Goal: Task Accomplishment & Management: Use online tool/utility

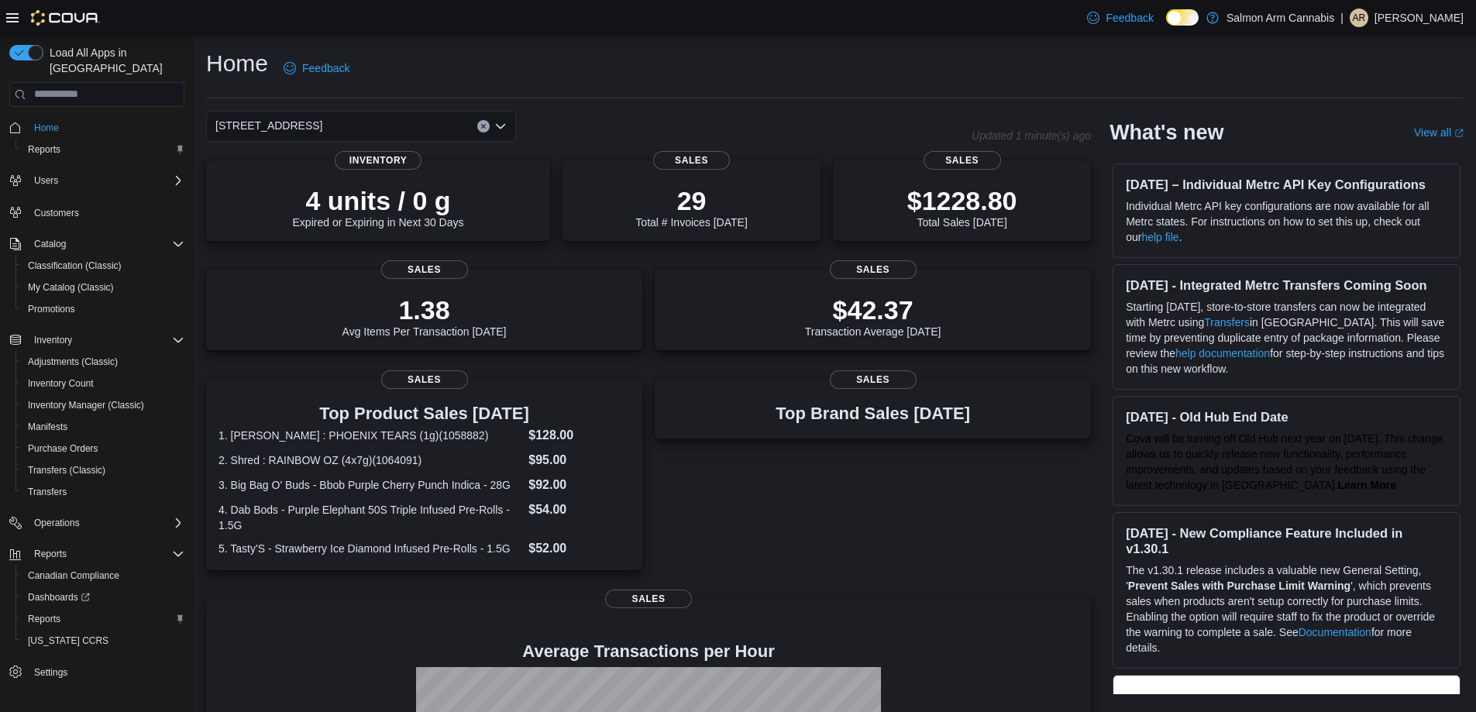
click at [383, 122] on div "[STREET_ADDRESS]" at bounding box center [361, 126] width 310 height 31
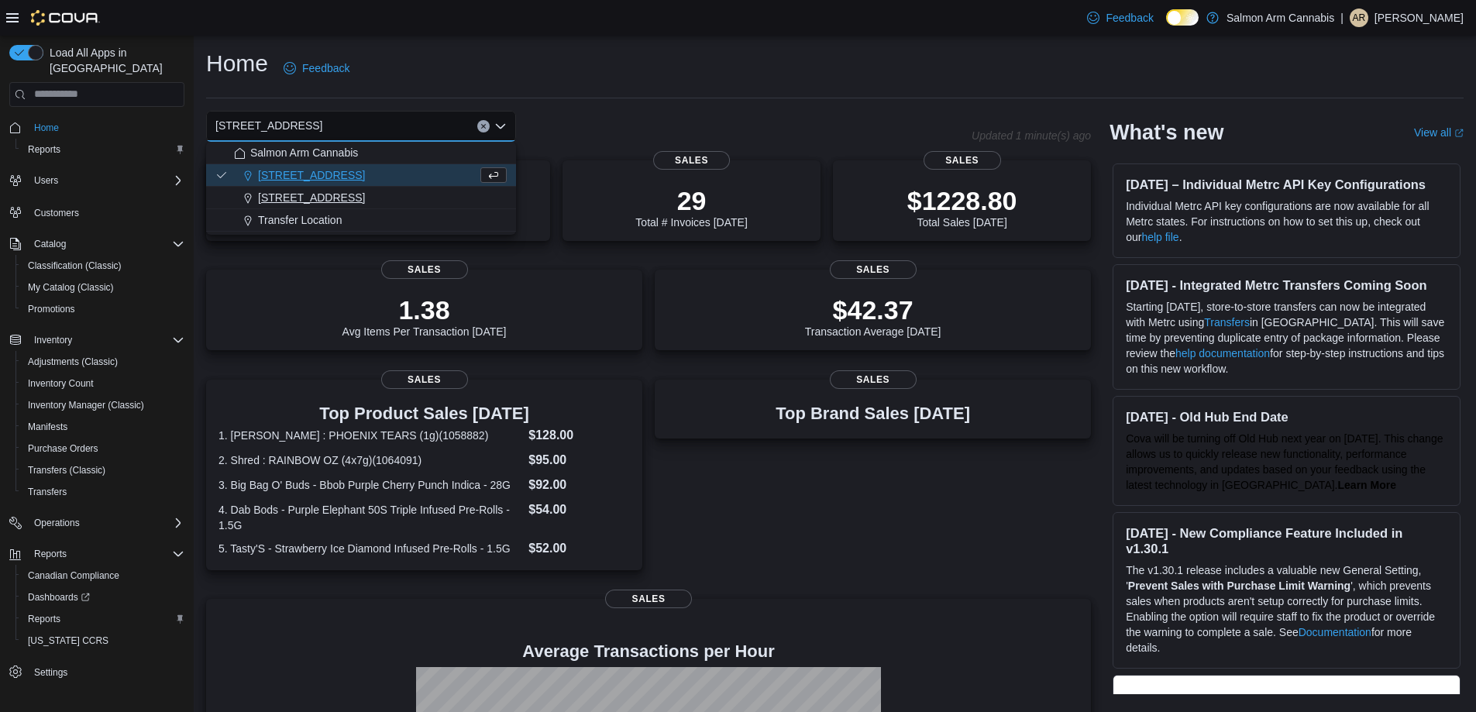
click at [384, 201] on div "[STREET_ADDRESS]" at bounding box center [370, 198] width 273 height 16
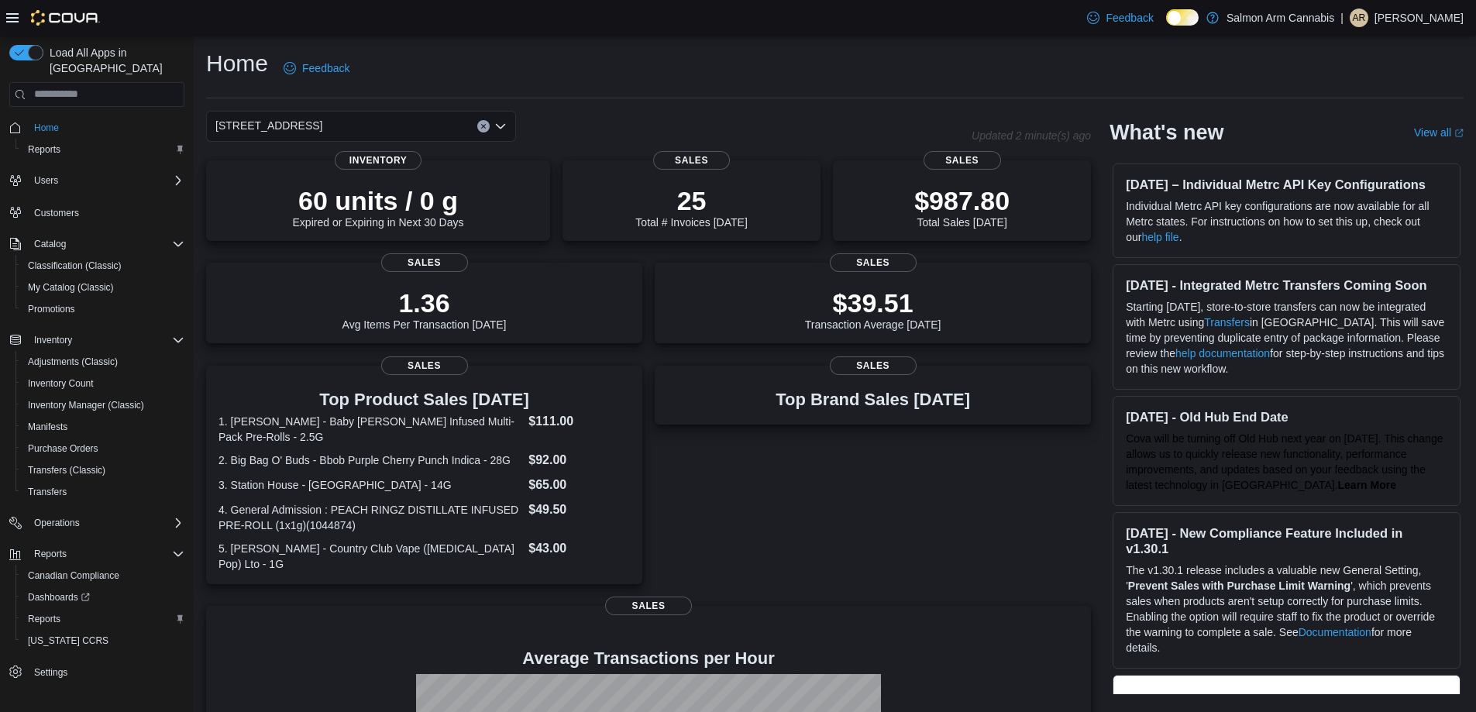
click at [408, 116] on div "[STREET_ADDRESS] Selected. [STREET_ADDRESS] Press Backspace to delete [STREET_A…" at bounding box center [361, 126] width 310 height 31
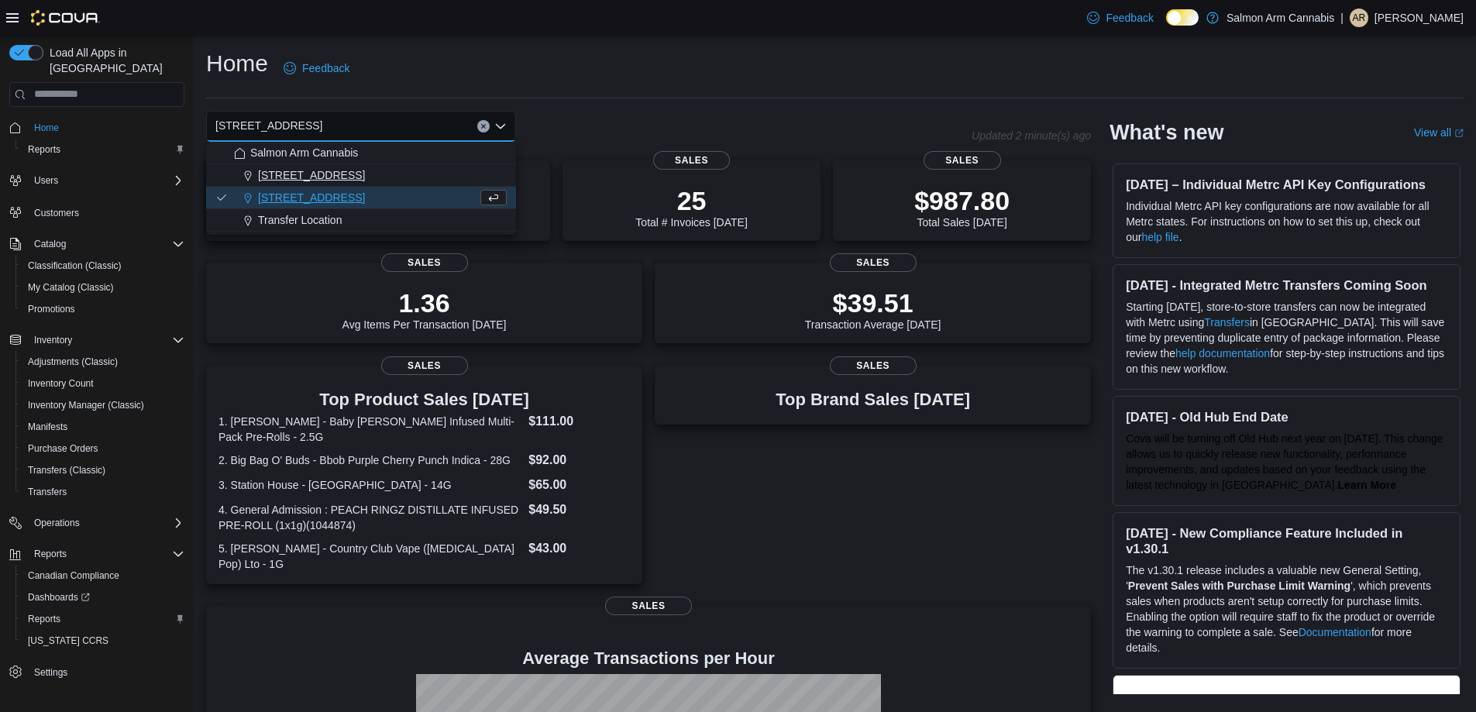
click at [361, 174] on span "[STREET_ADDRESS]" at bounding box center [311, 175] width 107 height 16
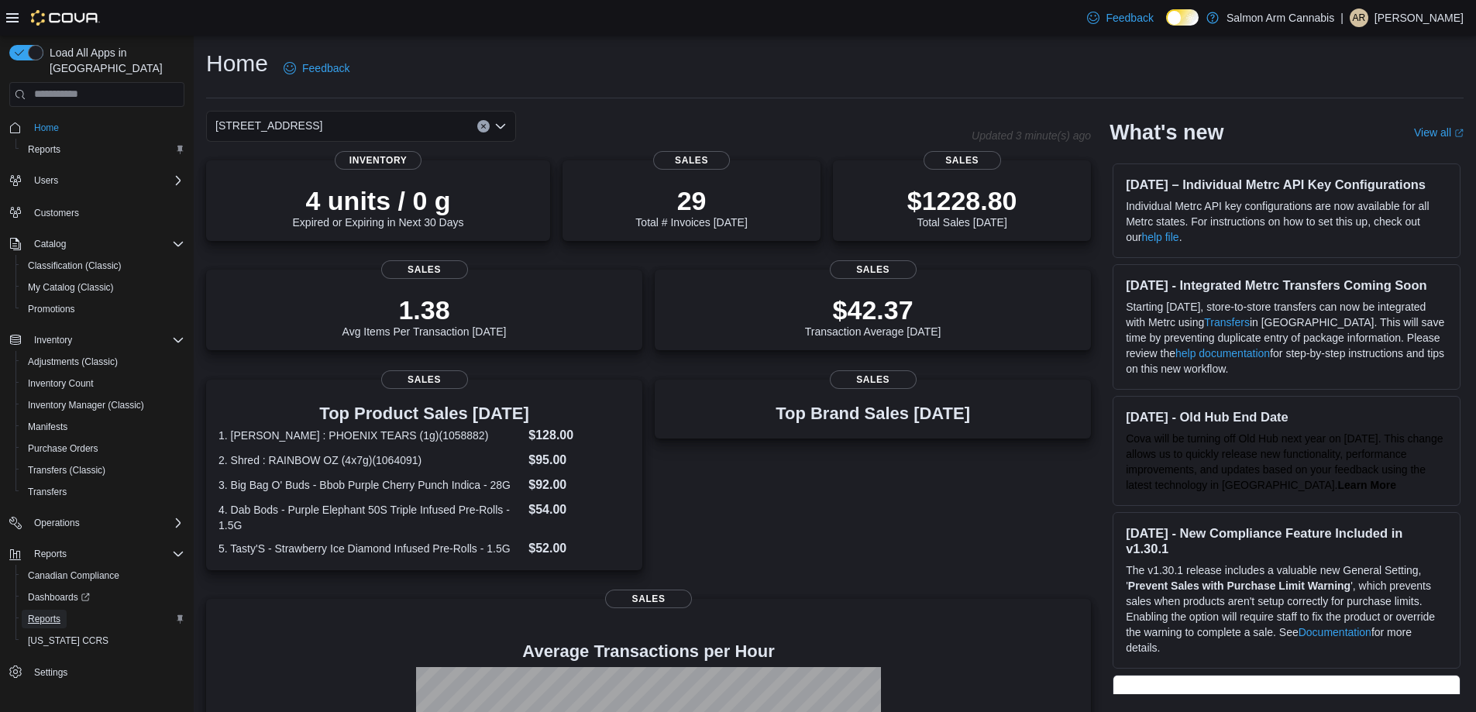
click at [60, 613] on span "Reports" at bounding box center [44, 619] width 33 height 12
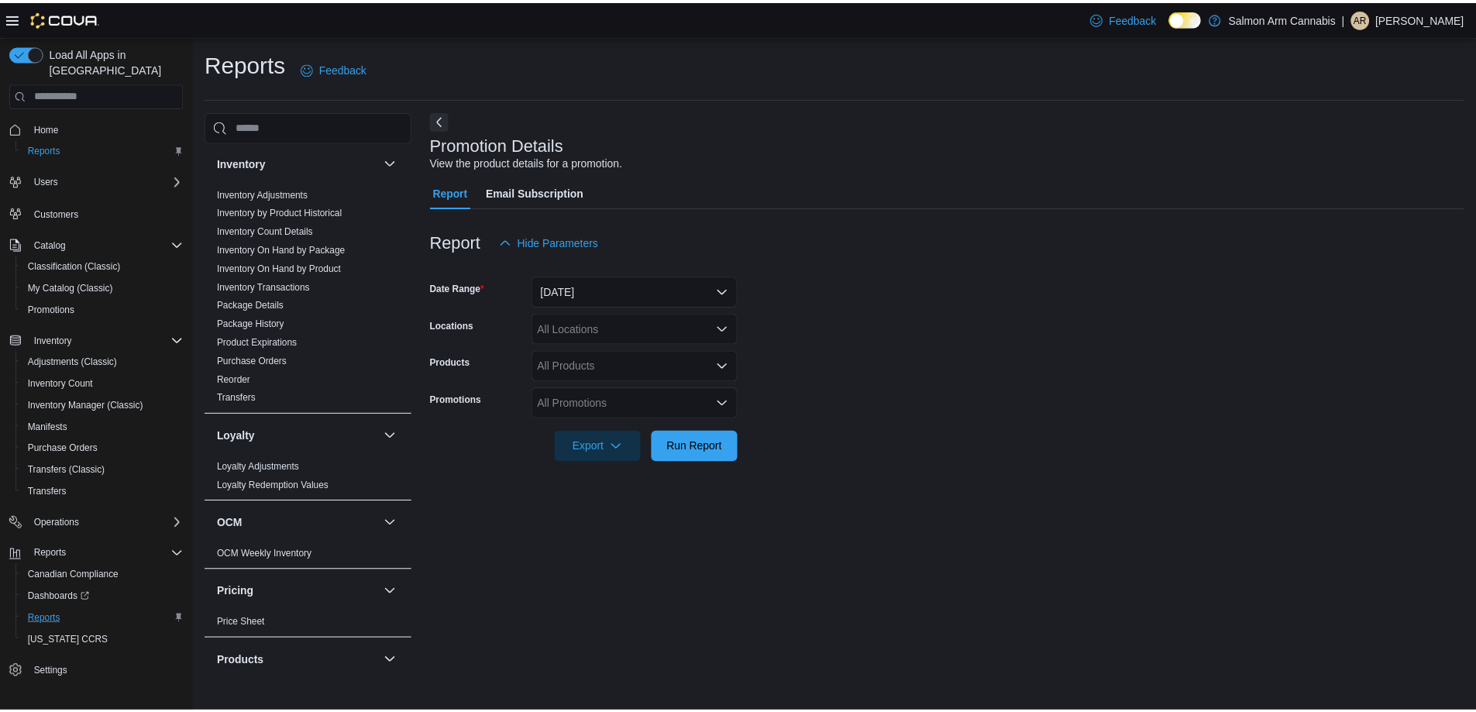
scroll to position [1008, 0]
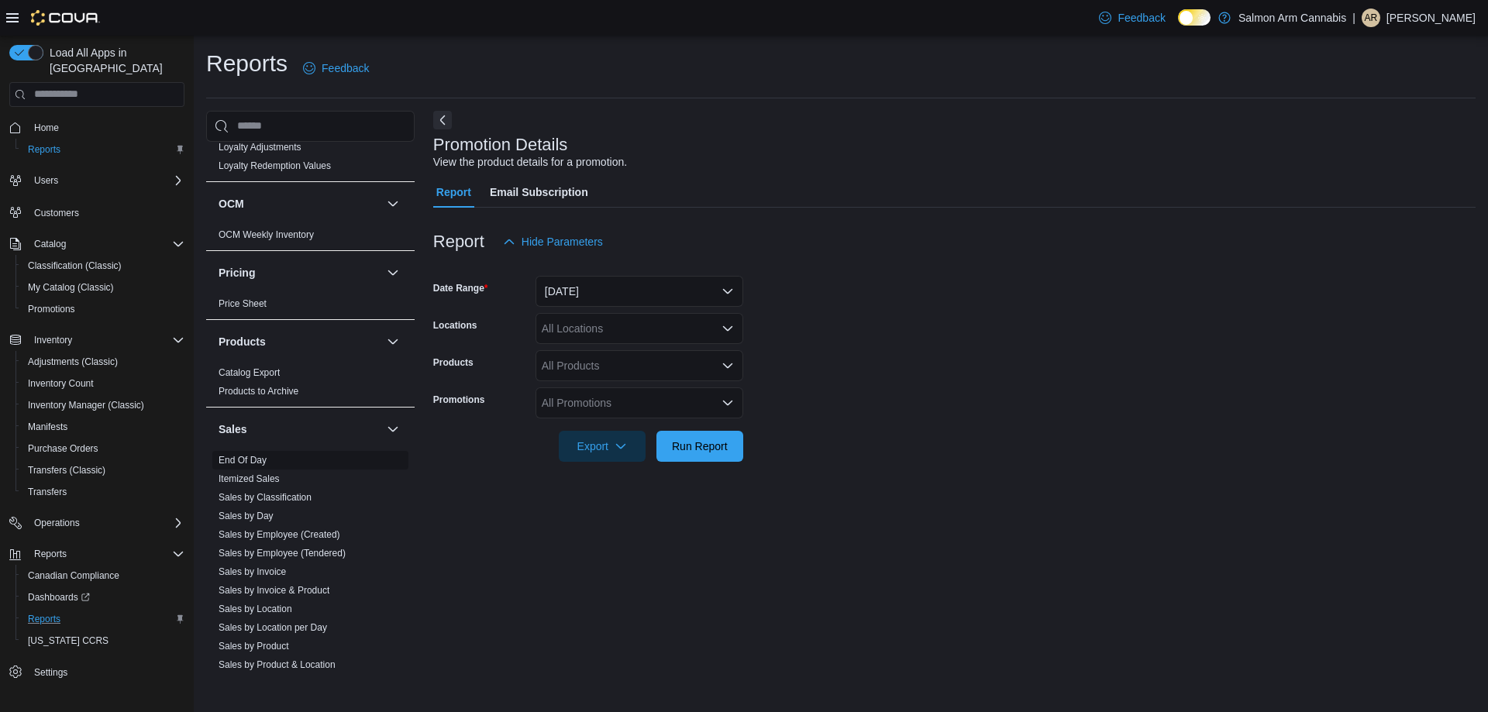
click at [246, 455] on link "End Of Day" at bounding box center [243, 460] width 48 height 11
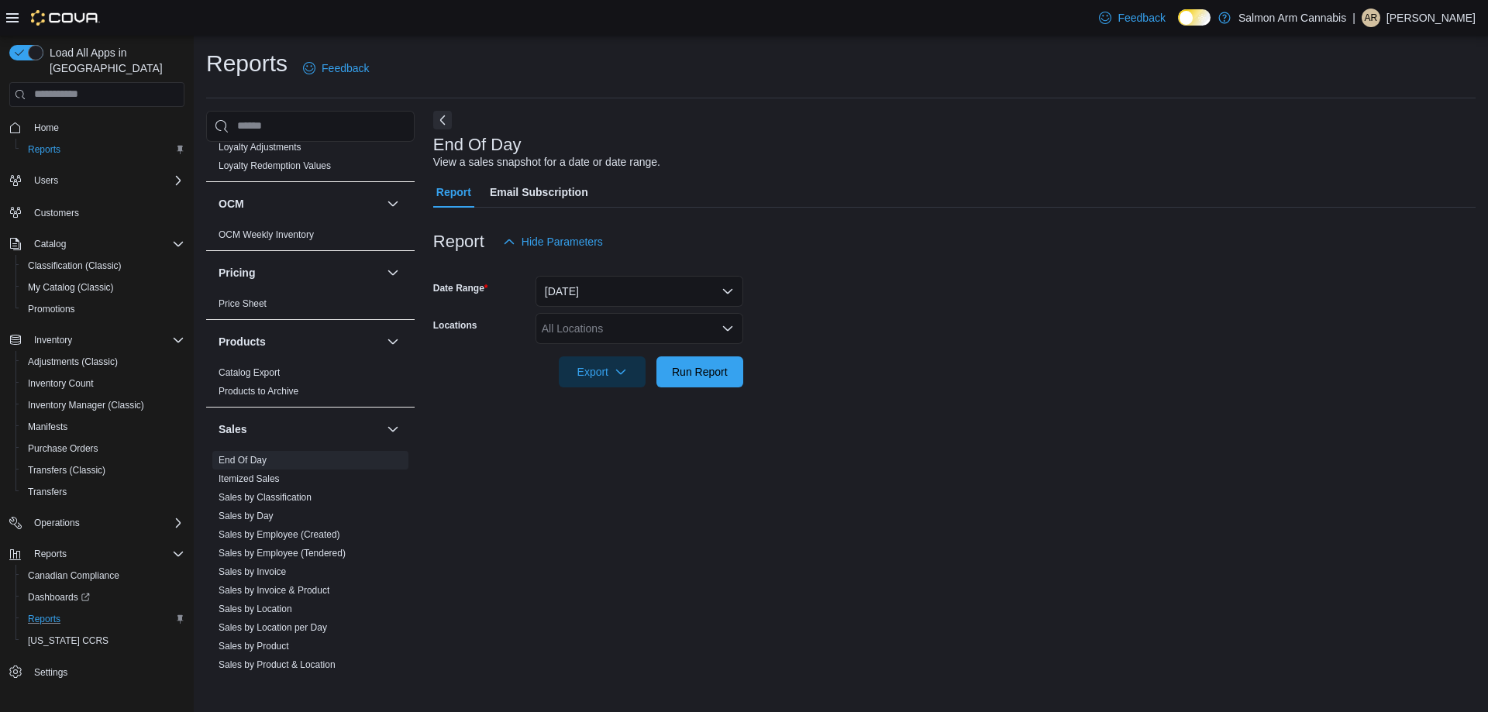
click at [676, 329] on div "All Locations" at bounding box center [640, 328] width 208 height 31
drag, startPoint x: 856, startPoint y: 365, endPoint x: 705, endPoint y: 370, distance: 150.4
click at [854, 366] on form "Date Range [DATE] Locations All Locations Export Run Report" at bounding box center [954, 322] width 1042 height 130
click at [704, 370] on span "Run Report" at bounding box center [700, 371] width 56 height 16
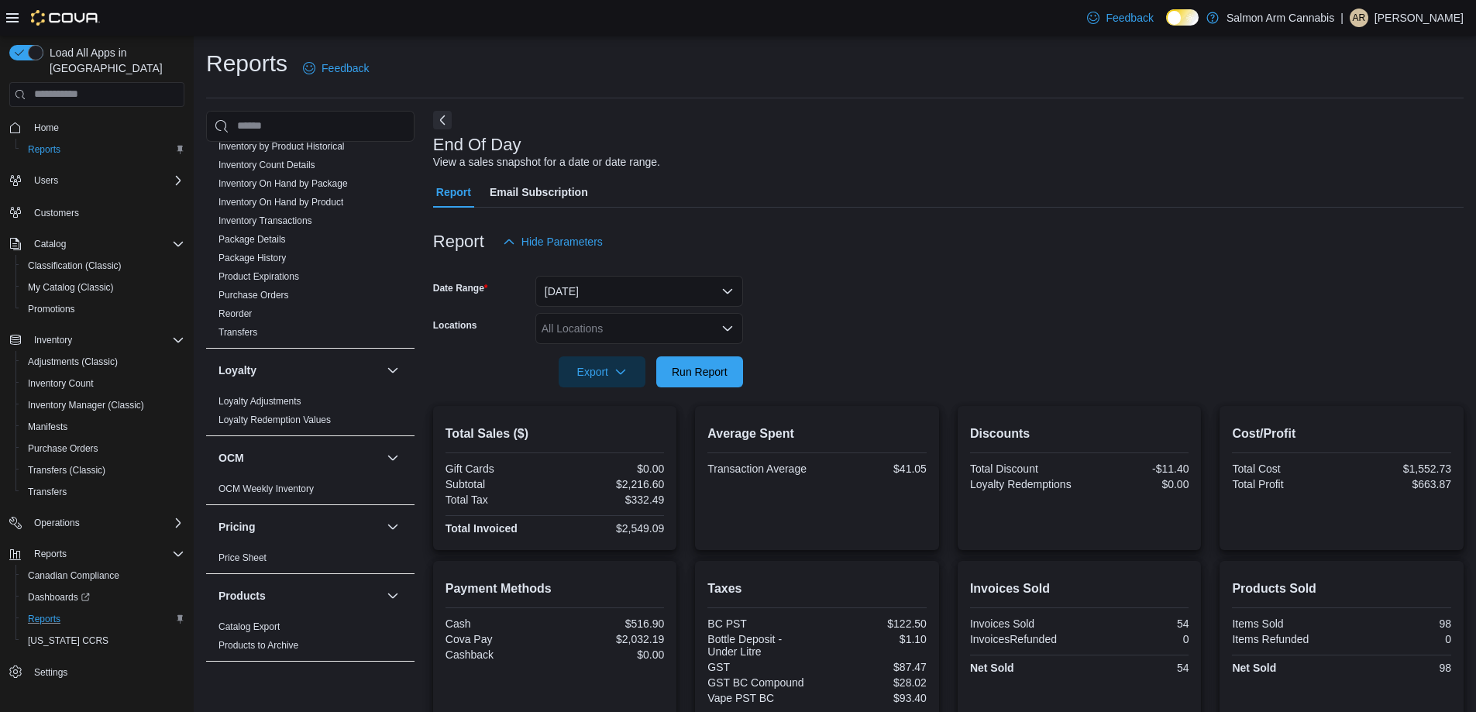
scroll to position [521, 0]
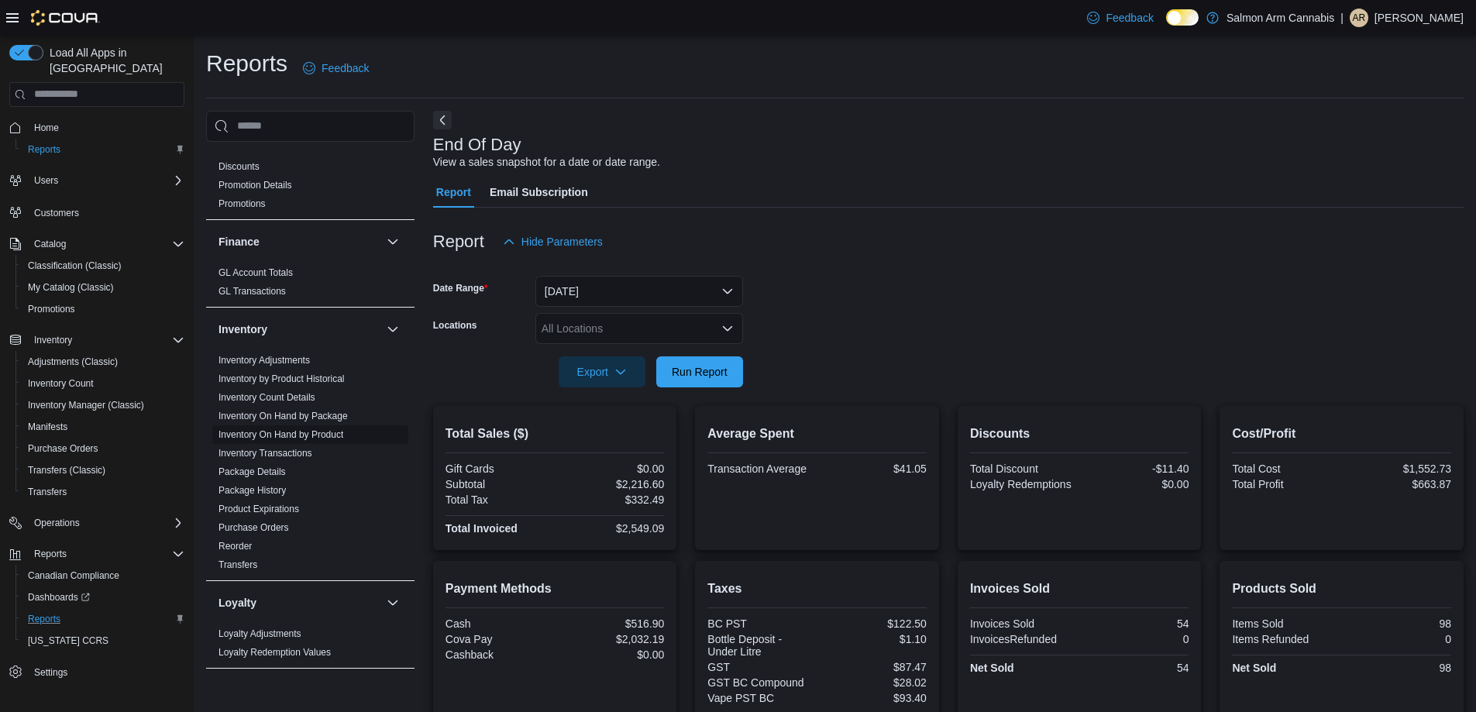
click at [289, 429] on link "Inventory On Hand by Product" at bounding box center [281, 434] width 125 height 11
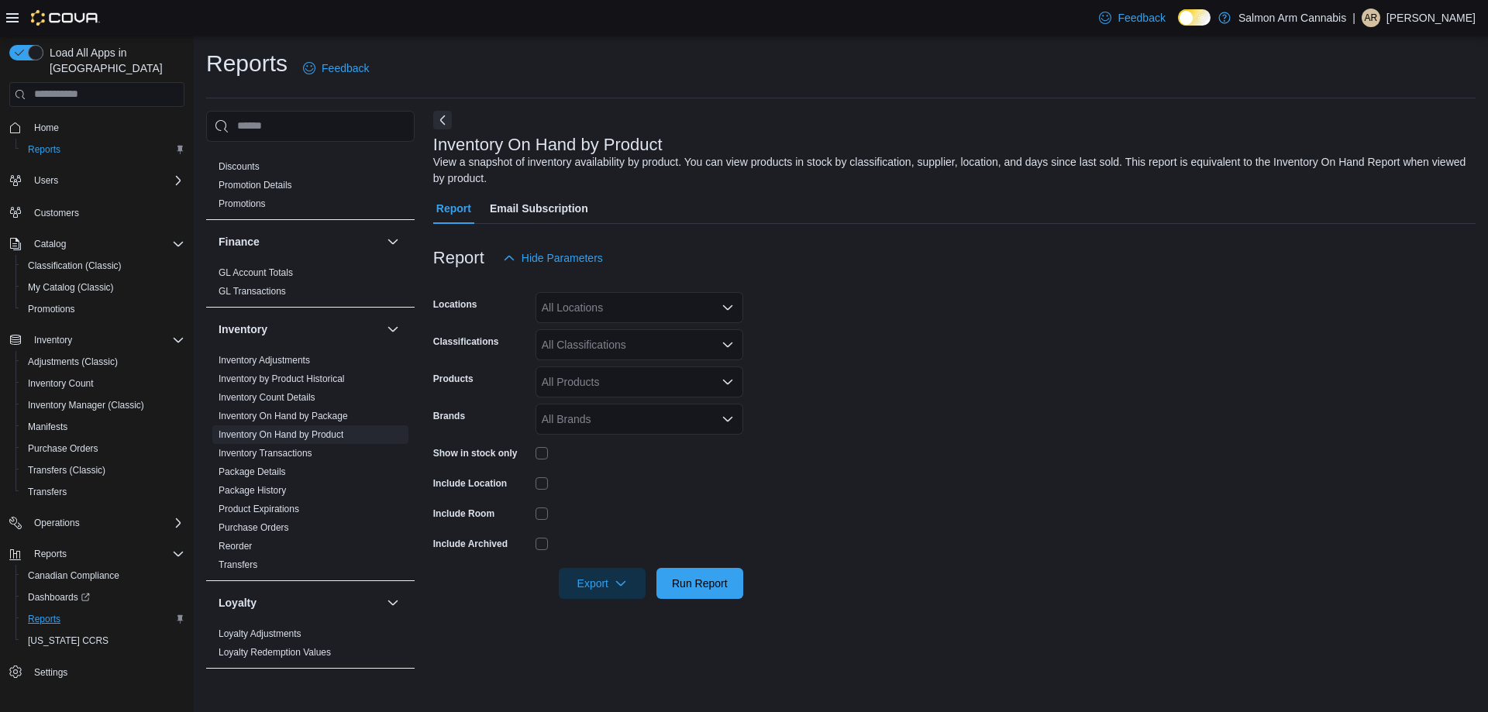
click at [694, 308] on div "All Locations" at bounding box center [640, 307] width 208 height 31
click at [683, 351] on div "[STREET_ADDRESS]" at bounding box center [639, 357] width 189 height 16
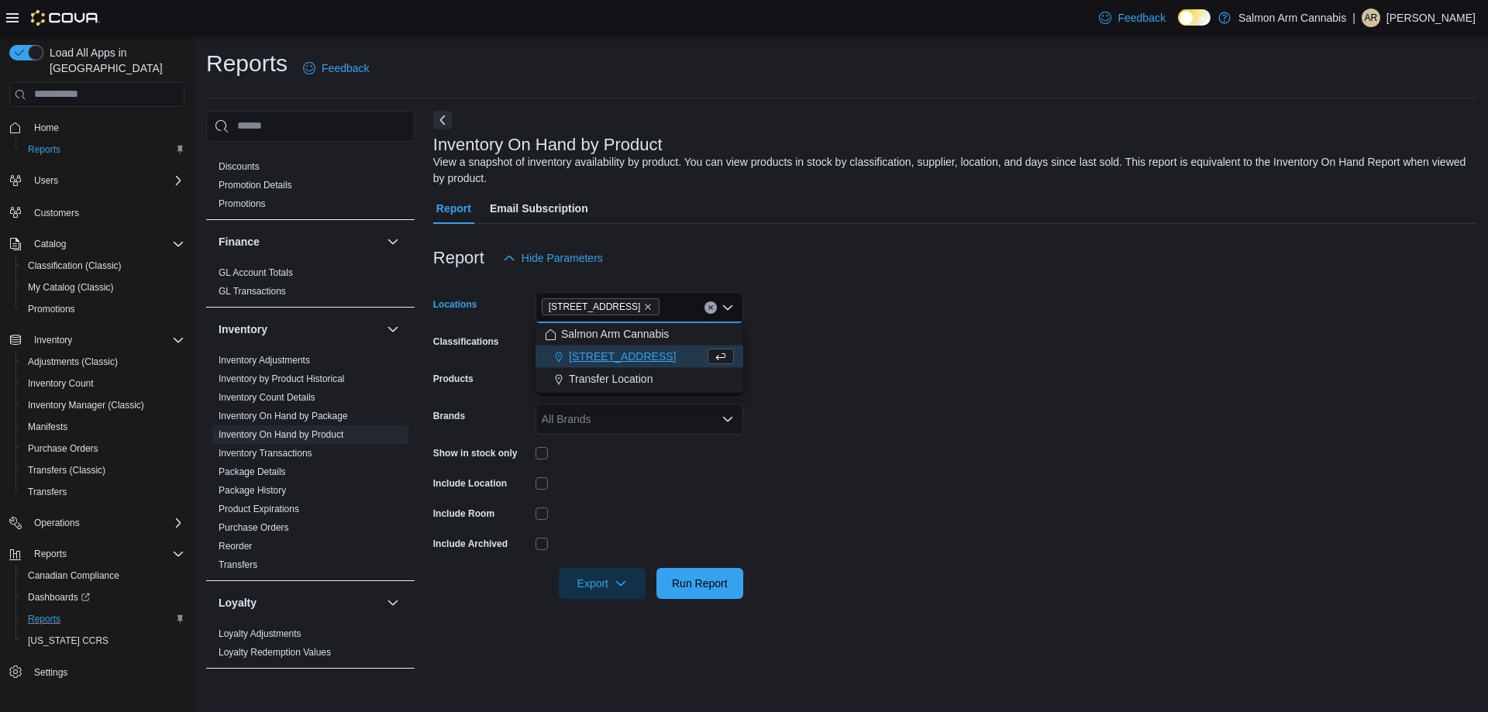
click at [799, 363] on form "Locations [STREET_ADDRESS] Combo box. Selected. [STREET_ADDRESS] Press Backspac…" at bounding box center [954, 437] width 1042 height 326
click at [650, 353] on div "All Classifications" at bounding box center [640, 344] width 208 height 31
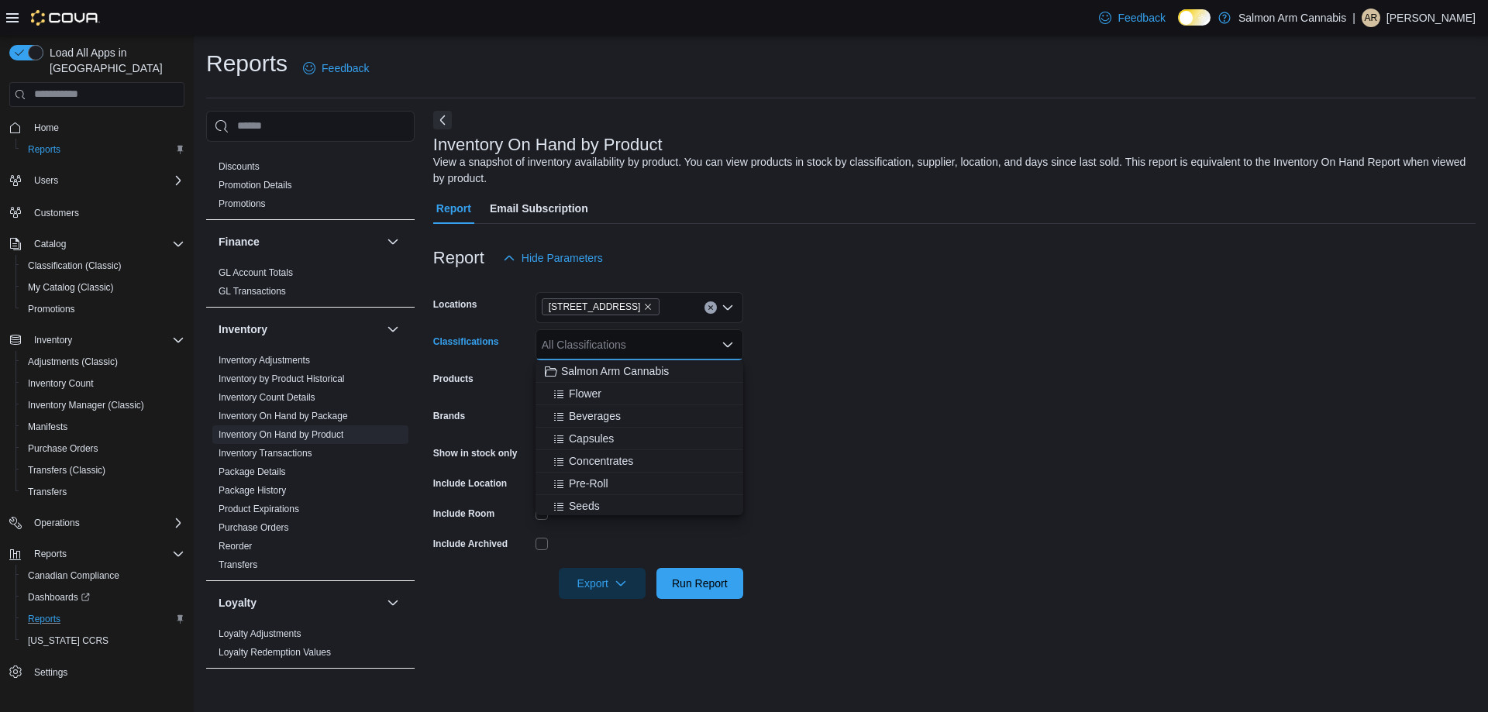
click at [815, 353] on form "Locations [STREET_ADDRESS] Classifications All Classifications Combo box. Selec…" at bounding box center [954, 437] width 1042 height 326
click at [643, 306] on icon "Remove 111 Lakeshore Dr. NE from selection in this group" at bounding box center [647, 306] width 9 height 9
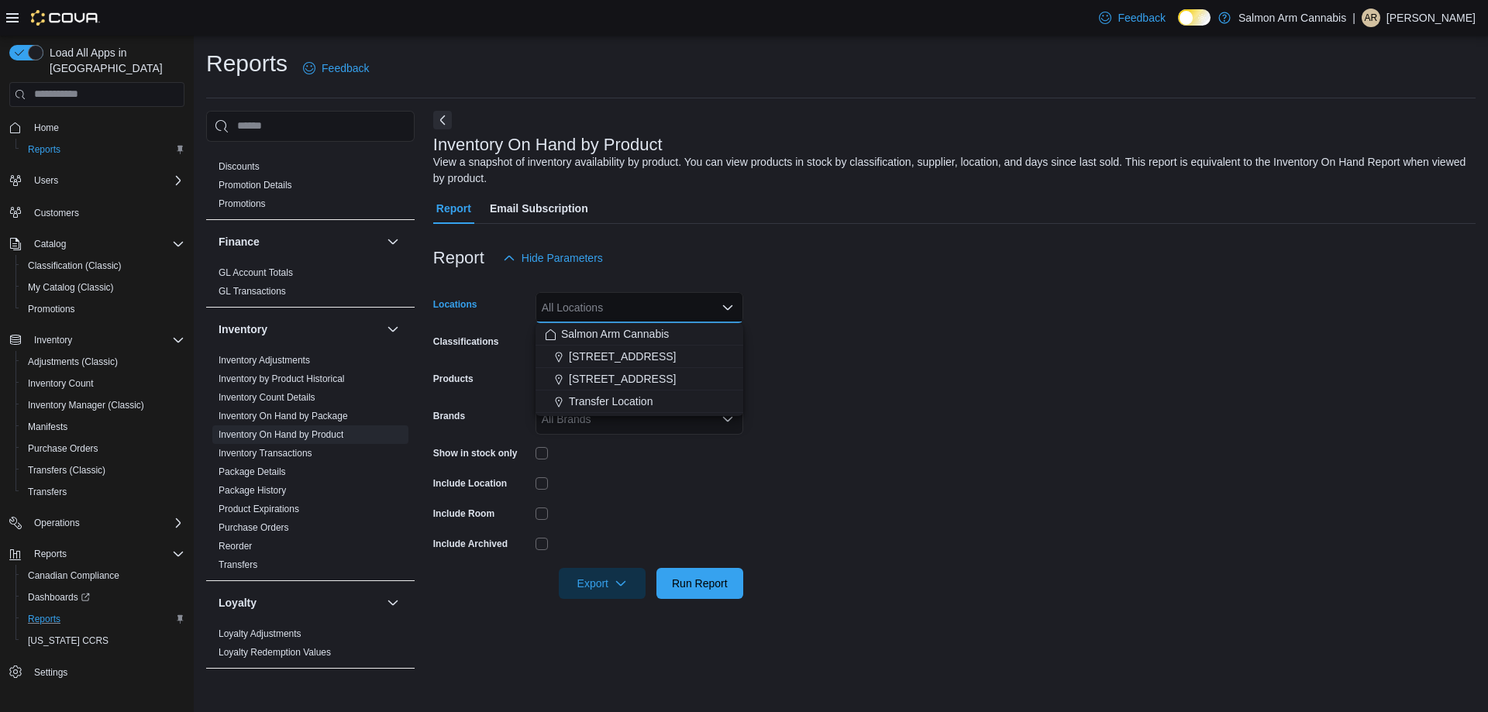
click at [849, 314] on form "Locations All Locations Combo box. Selected. Combo box input. All Locations. Ty…" at bounding box center [954, 437] width 1042 height 326
click at [718, 591] on span "Run Report" at bounding box center [700, 582] width 68 height 31
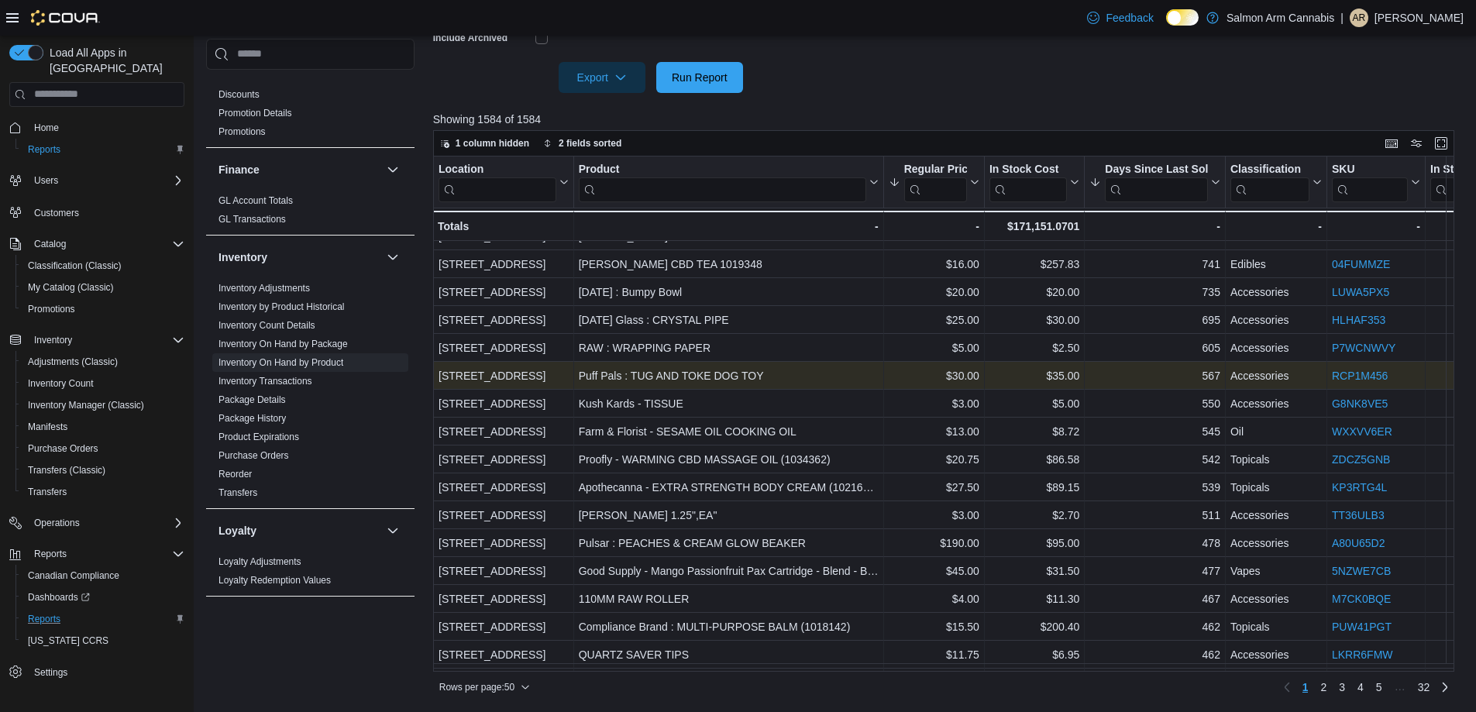
scroll to position [310, 0]
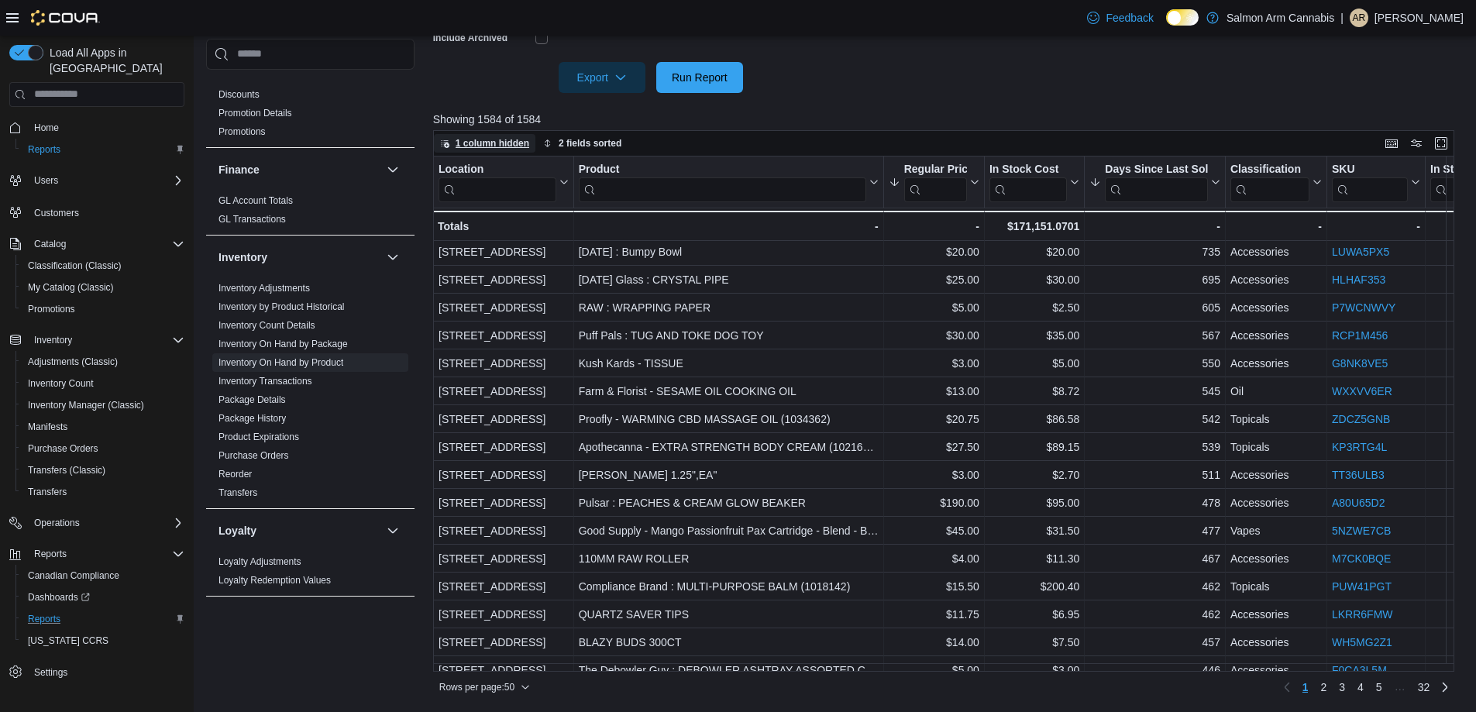
click at [493, 146] on span "1 column hidden" at bounding box center [493, 143] width 74 height 12
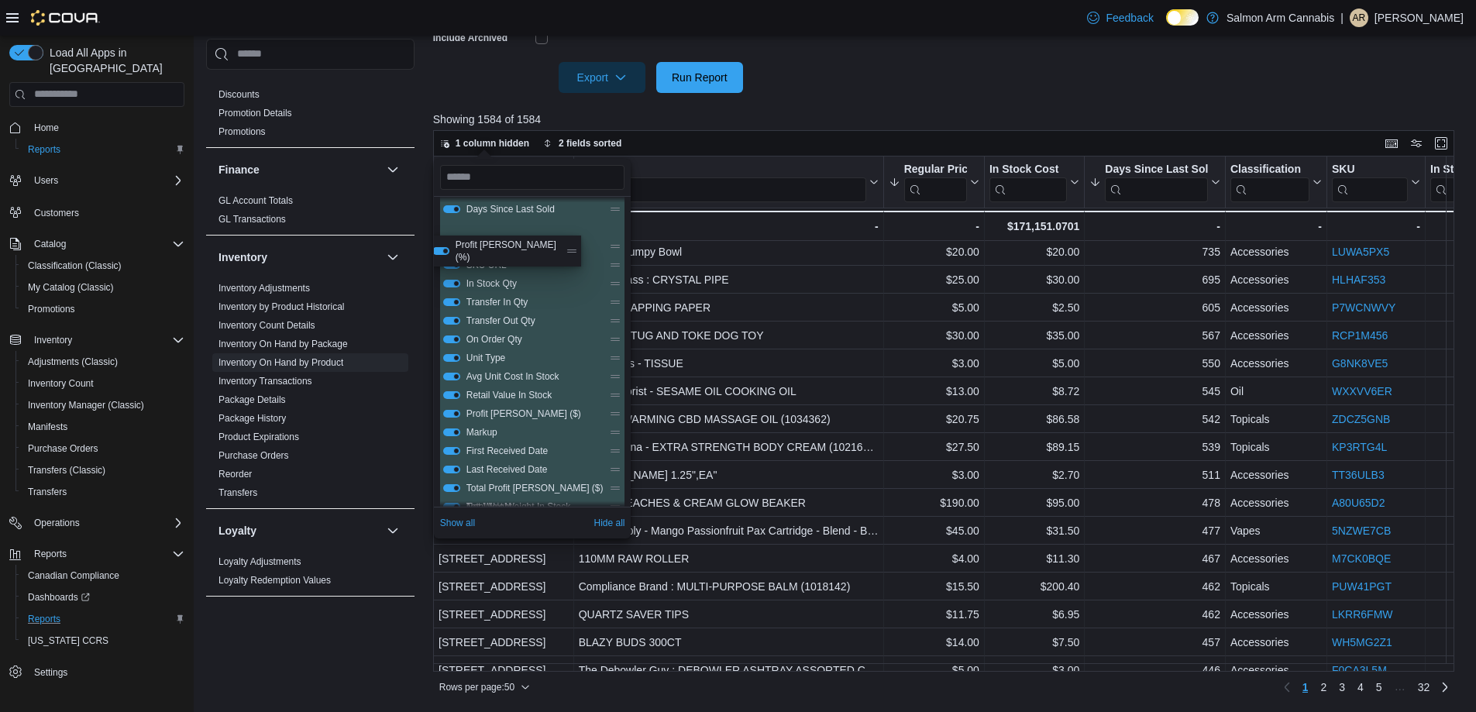
scroll to position [0, 0]
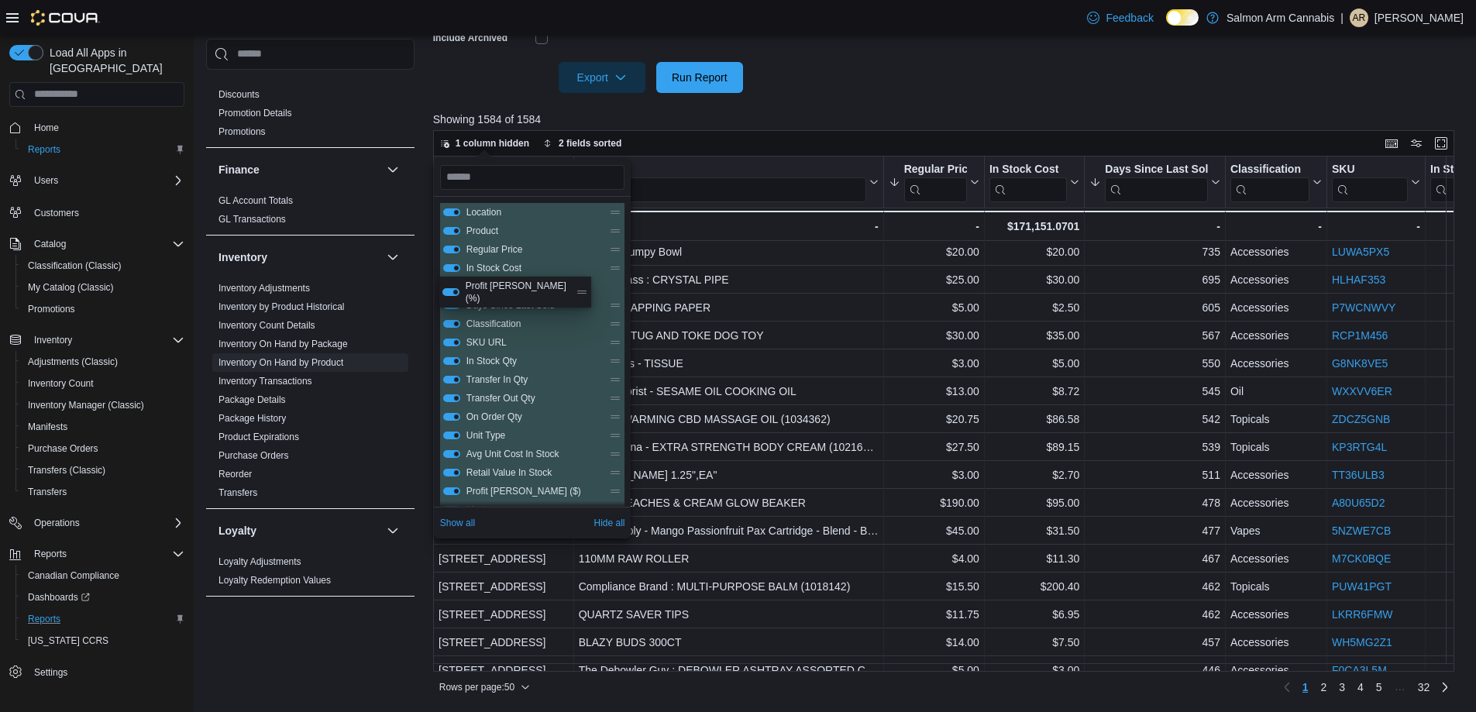
drag, startPoint x: 585, startPoint y: 415, endPoint x: 582, endPoint y: 279, distance: 135.7
click at [582, 279] on div "Location Product Regular Price In Stock Cost Days Since Last Sold Classificatio…" at bounding box center [532, 463] width 185 height 521
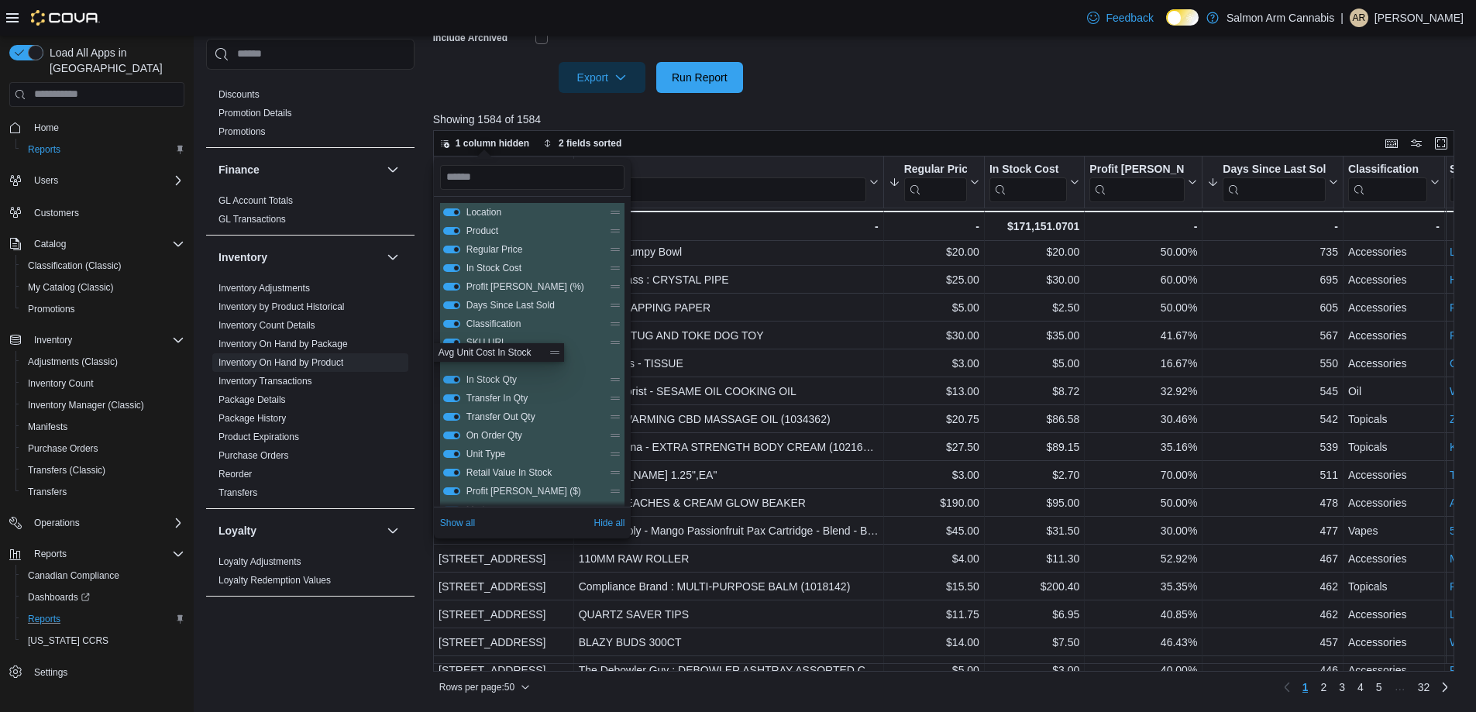
scroll to position [1, 0]
drag, startPoint x: 584, startPoint y: 455, endPoint x: 563, endPoint y: 278, distance: 178.0
click at [563, 278] on div "Location Product Regular Price In Stock Cost Profit Margin (%) Days Since Last …" at bounding box center [532, 462] width 185 height 521
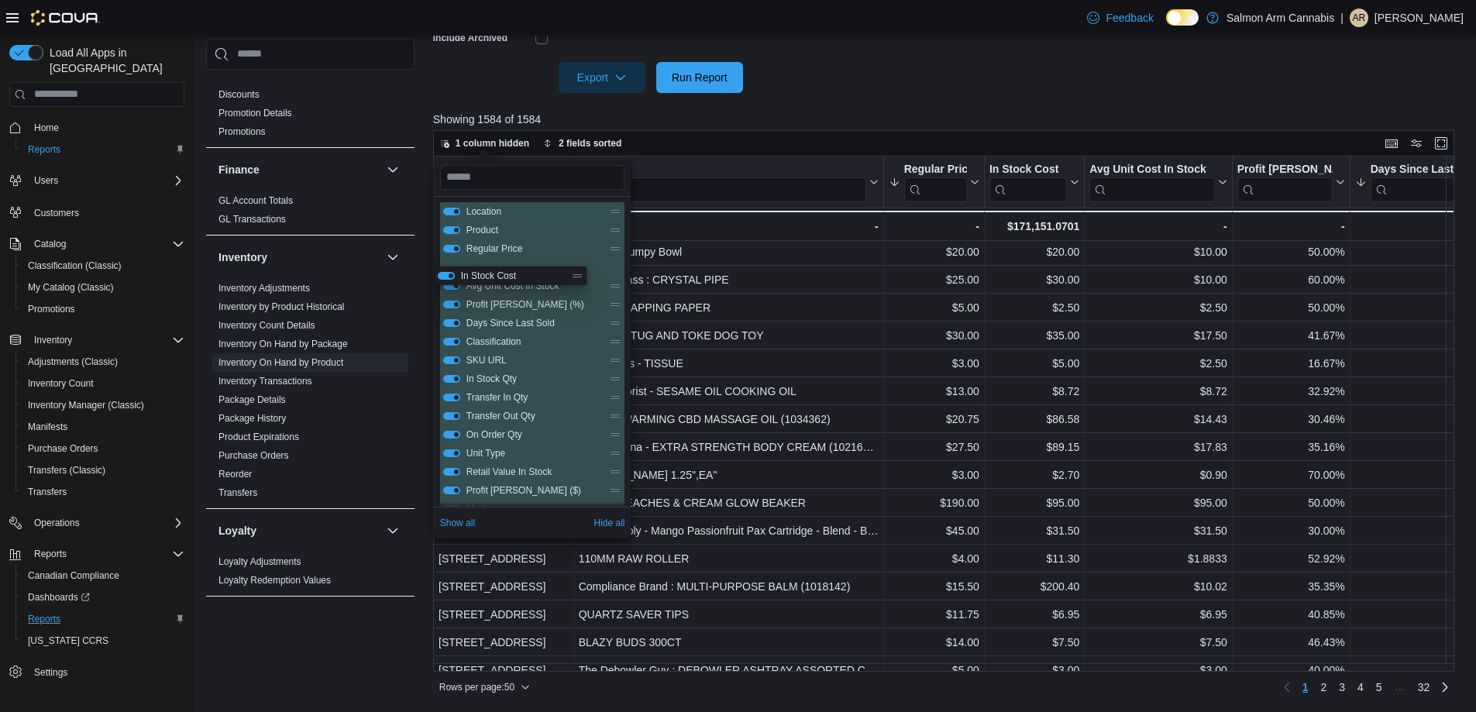
scroll to position [0, 0]
drag, startPoint x: 580, startPoint y: 270, endPoint x: 574, endPoint y: 337, distance: 67.7
click at [574, 337] on div "Location Product Regular Price In Stock Cost Avg Unit Cost In Stock Profit Marg…" at bounding box center [532, 463] width 185 height 521
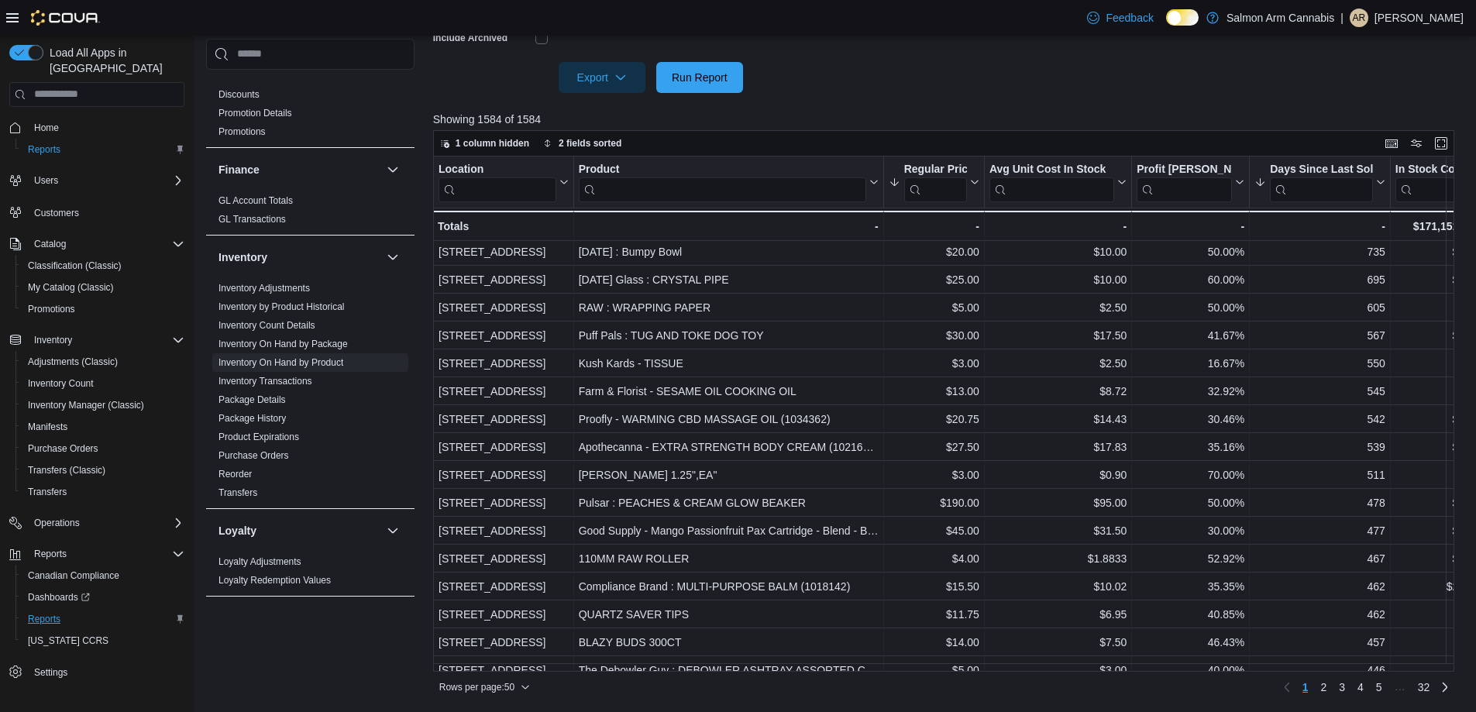
click at [804, 98] on div at bounding box center [949, 102] width 1032 height 19
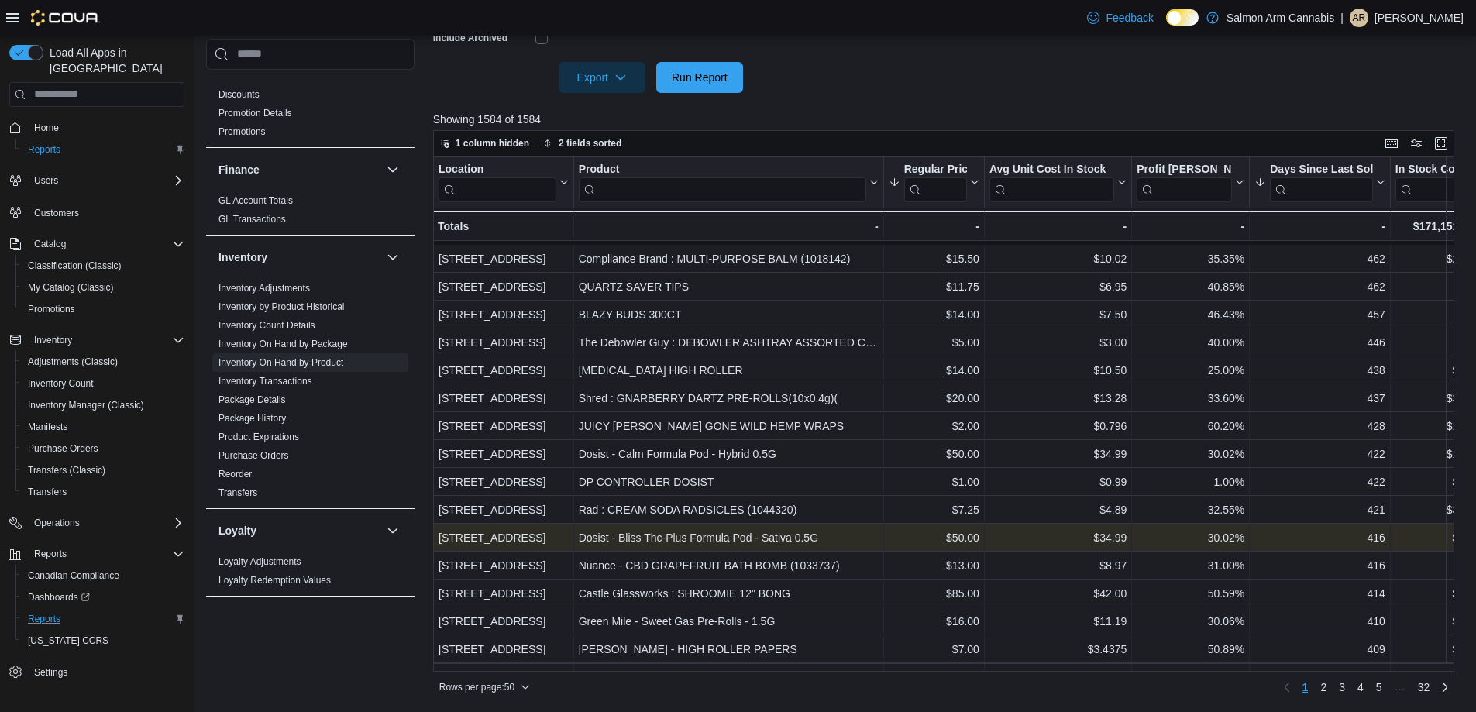
scroll to position [698, 0]
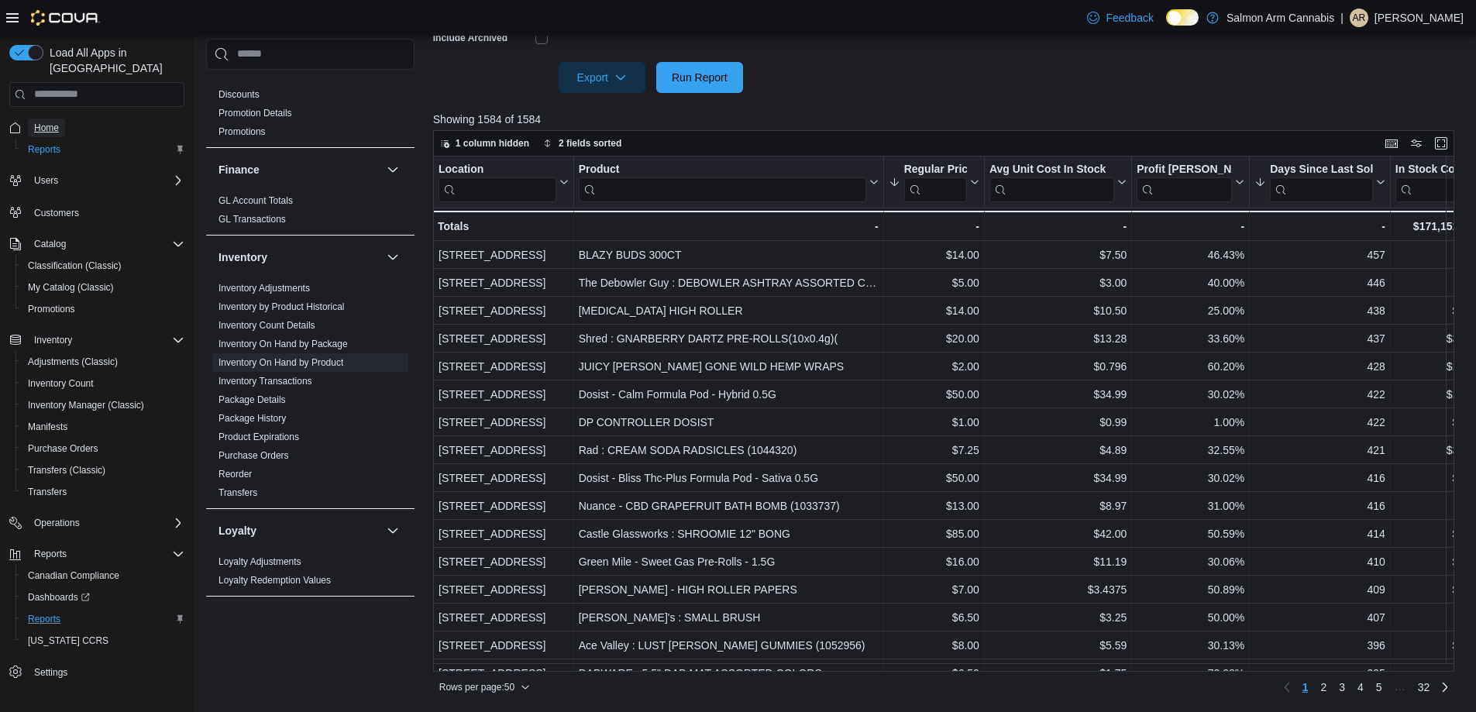
click at [53, 122] on span "Home" at bounding box center [46, 128] width 25 height 12
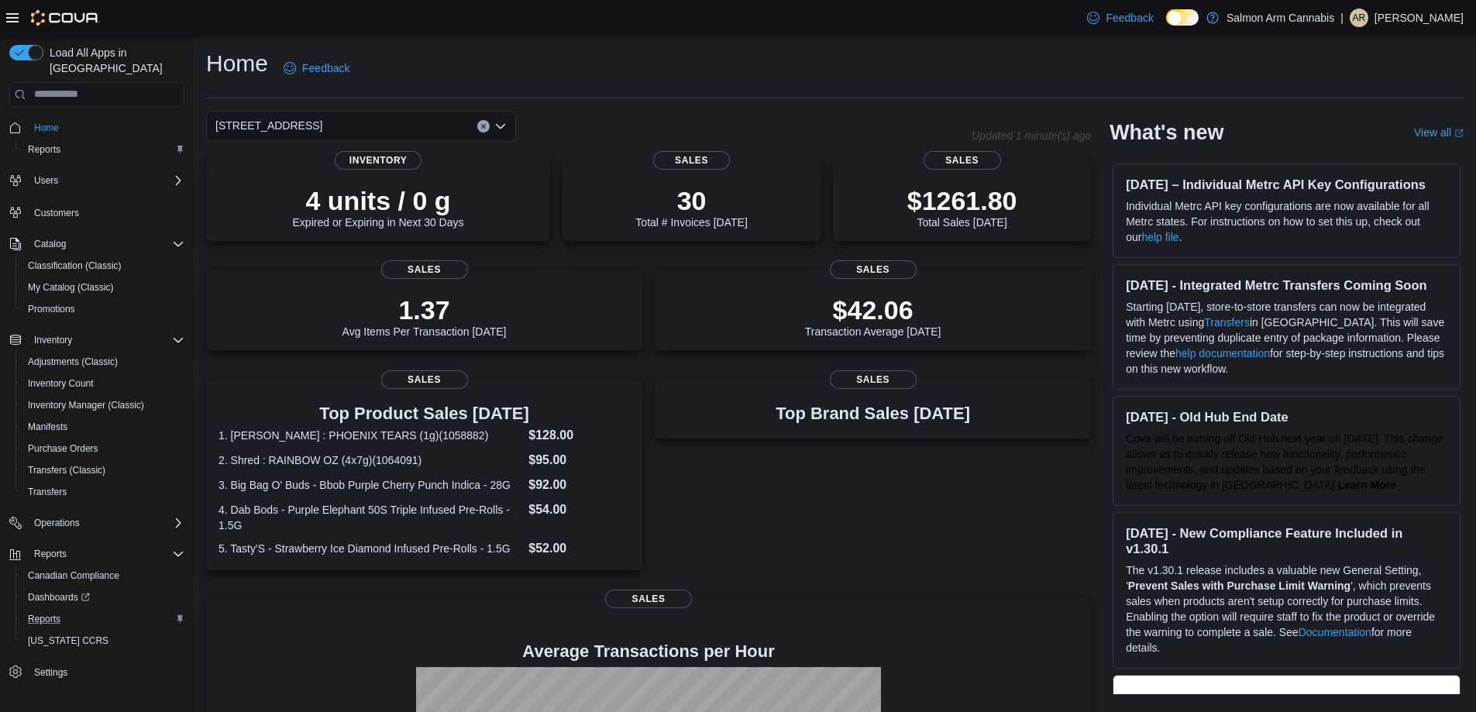
click at [394, 122] on div "[STREET_ADDRESS]" at bounding box center [361, 126] width 310 height 31
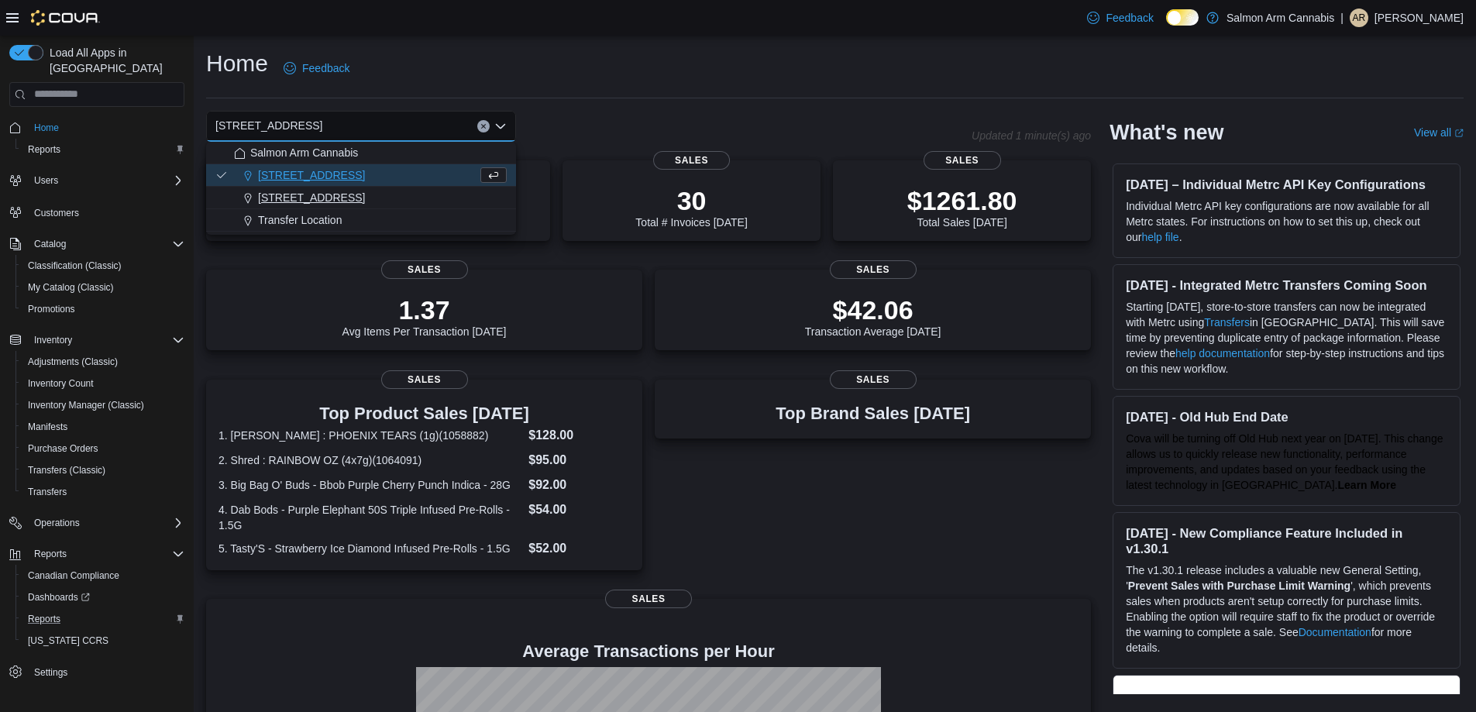
click at [391, 197] on div "[STREET_ADDRESS]" at bounding box center [370, 198] width 273 height 16
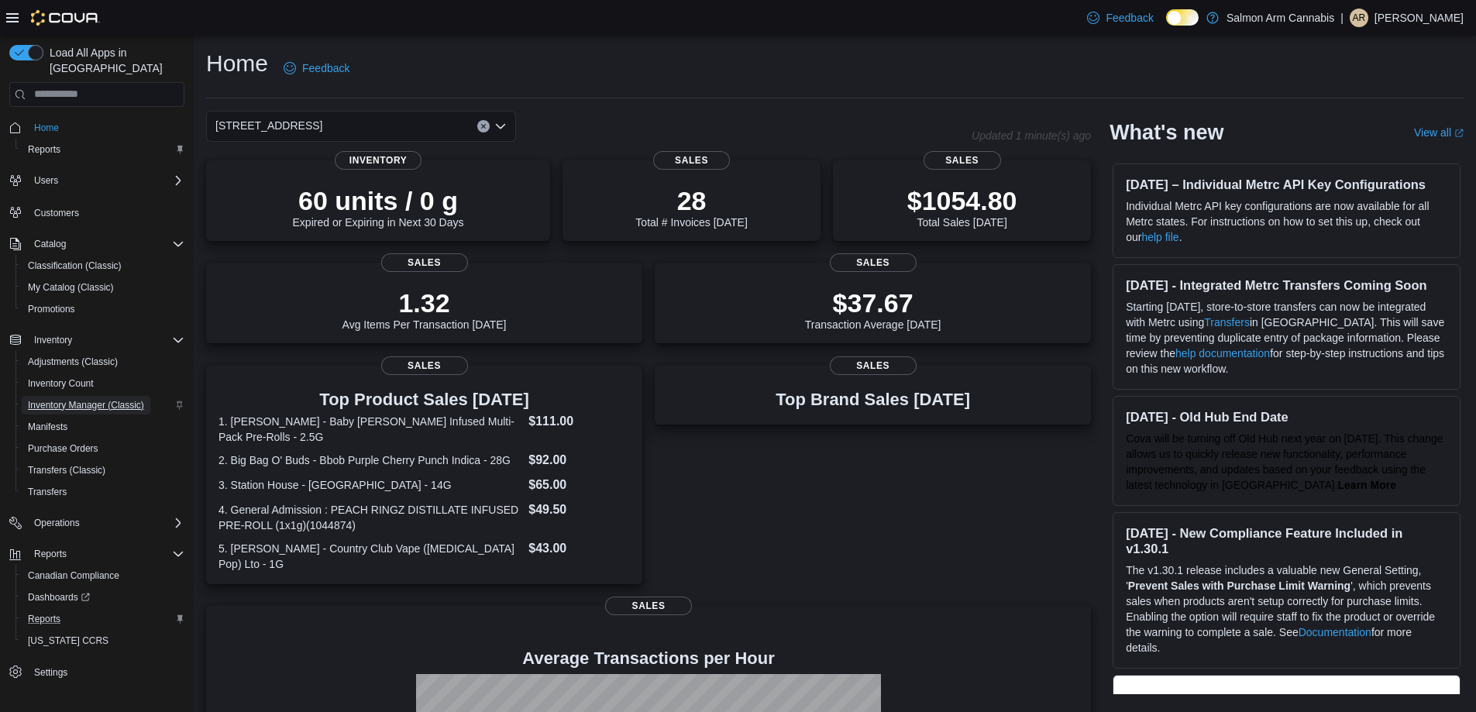
click at [114, 399] on span "Inventory Manager (Classic)" at bounding box center [86, 405] width 116 height 12
